Goal: Task Accomplishment & Management: Manage account settings

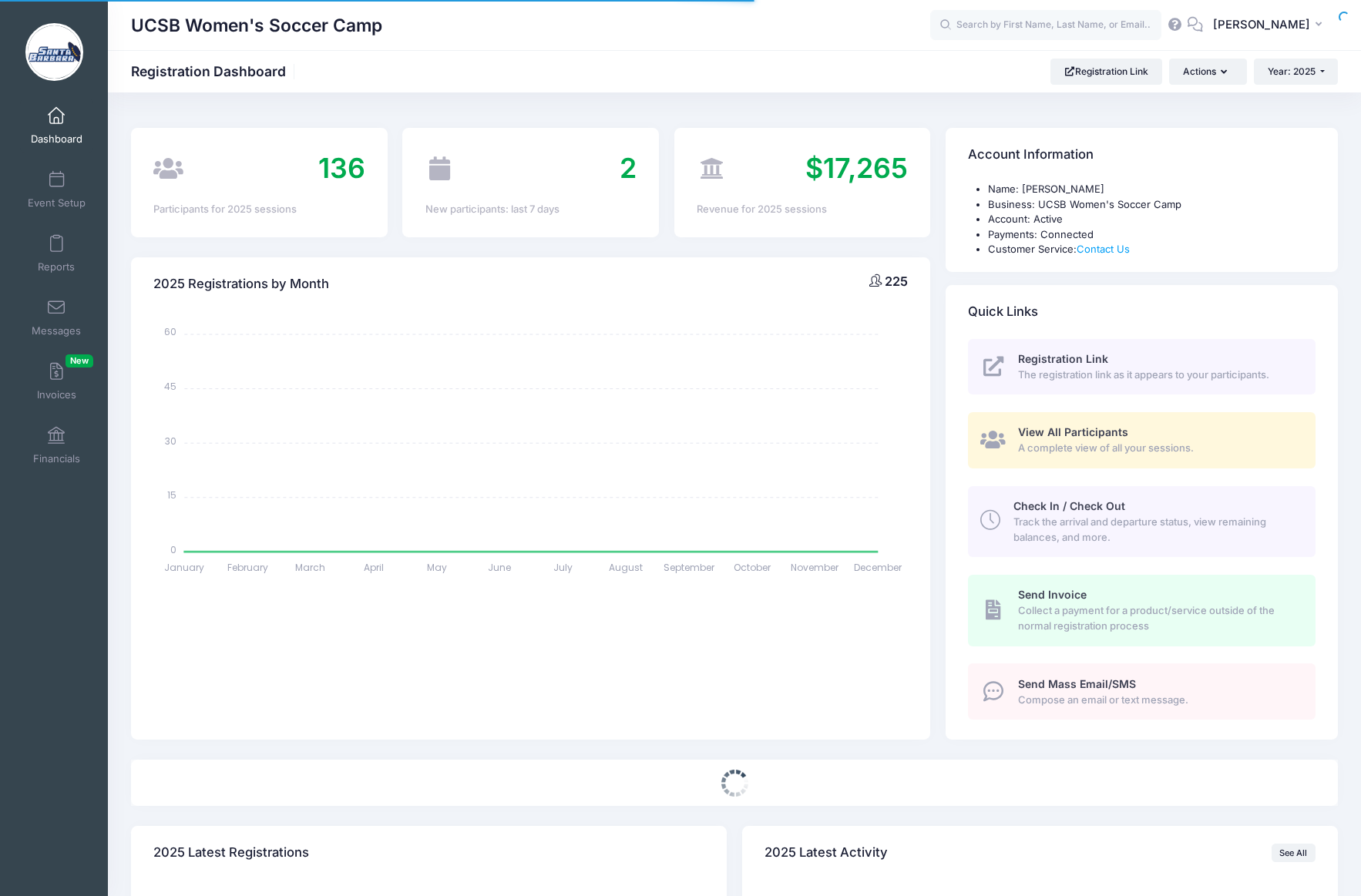
select select
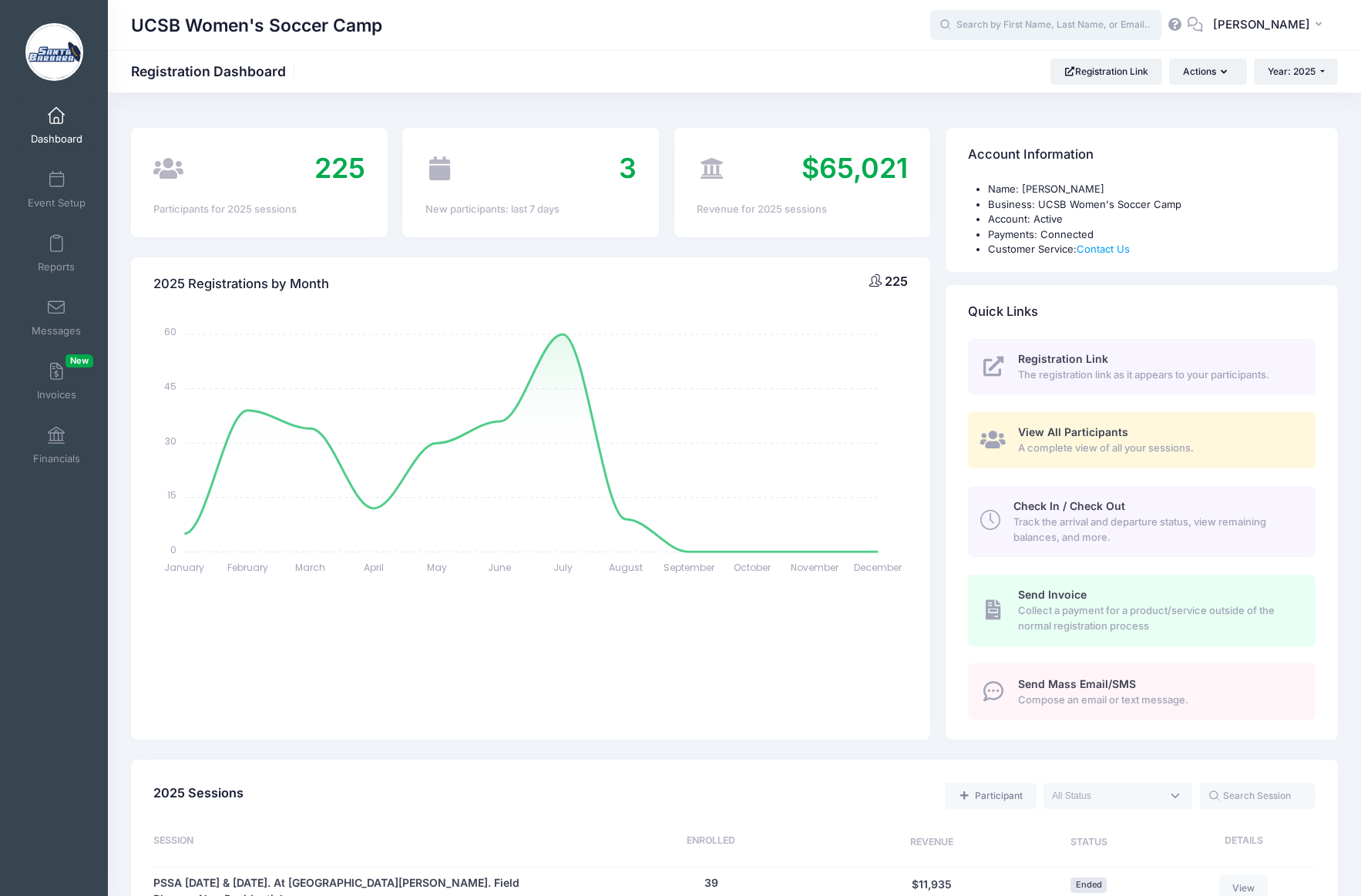
click at [1028, 31] on input "text" at bounding box center [1046, 26] width 232 height 31
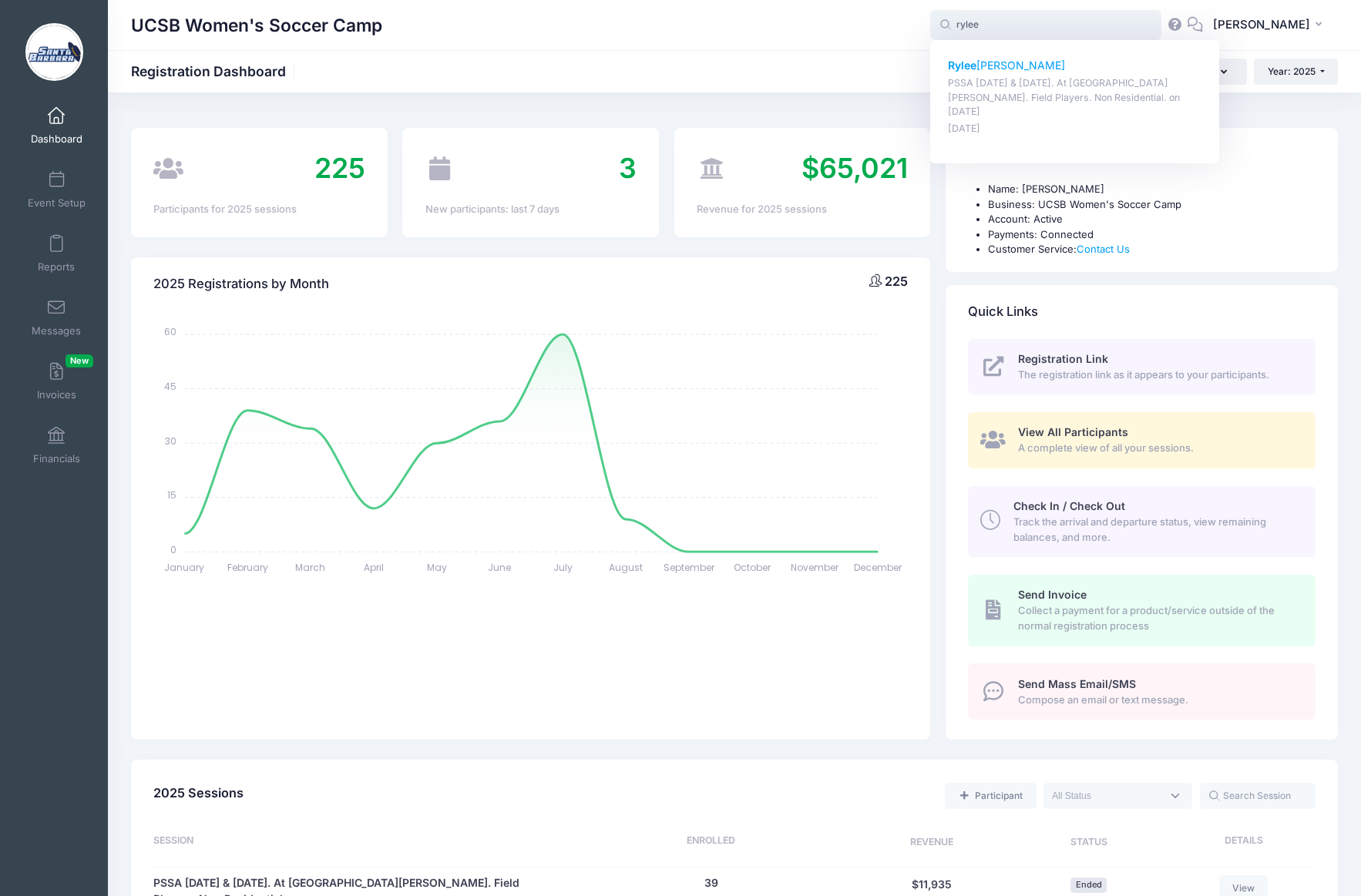
click at [1022, 61] on p "Rylee Amidon" at bounding box center [1075, 66] width 254 height 16
type input "Rylee Amidon (PSSA August 16 &amp; 17. At UC Santa Barbara. Field Players. Non …"
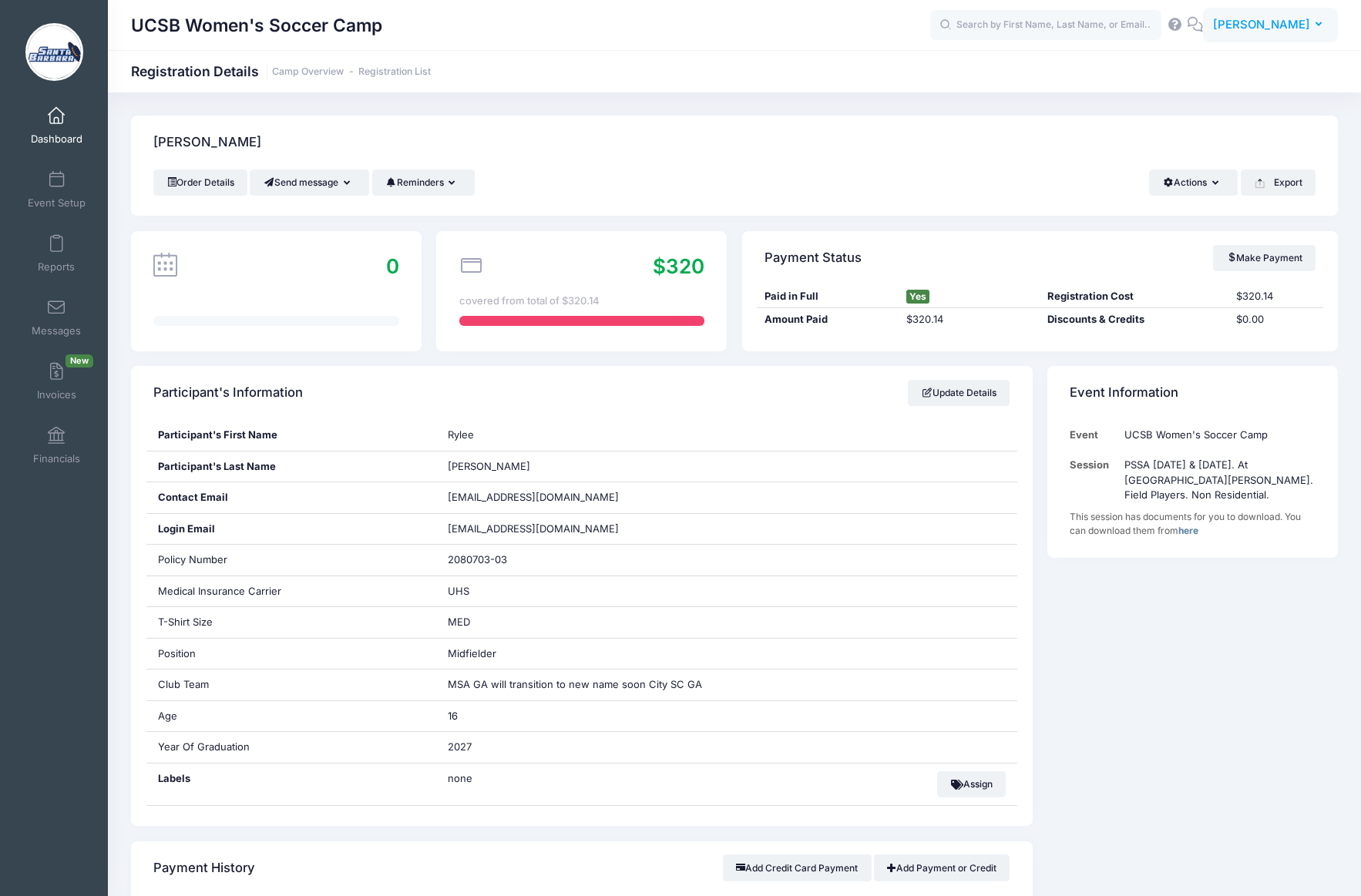
click at [1269, 27] on span "[PERSON_NAME]" at bounding box center [1261, 25] width 97 height 17
click at [1191, 194] on link "Logout" at bounding box center [1232, 197] width 187 height 29
